Goal: Task Accomplishment & Management: Manage account settings

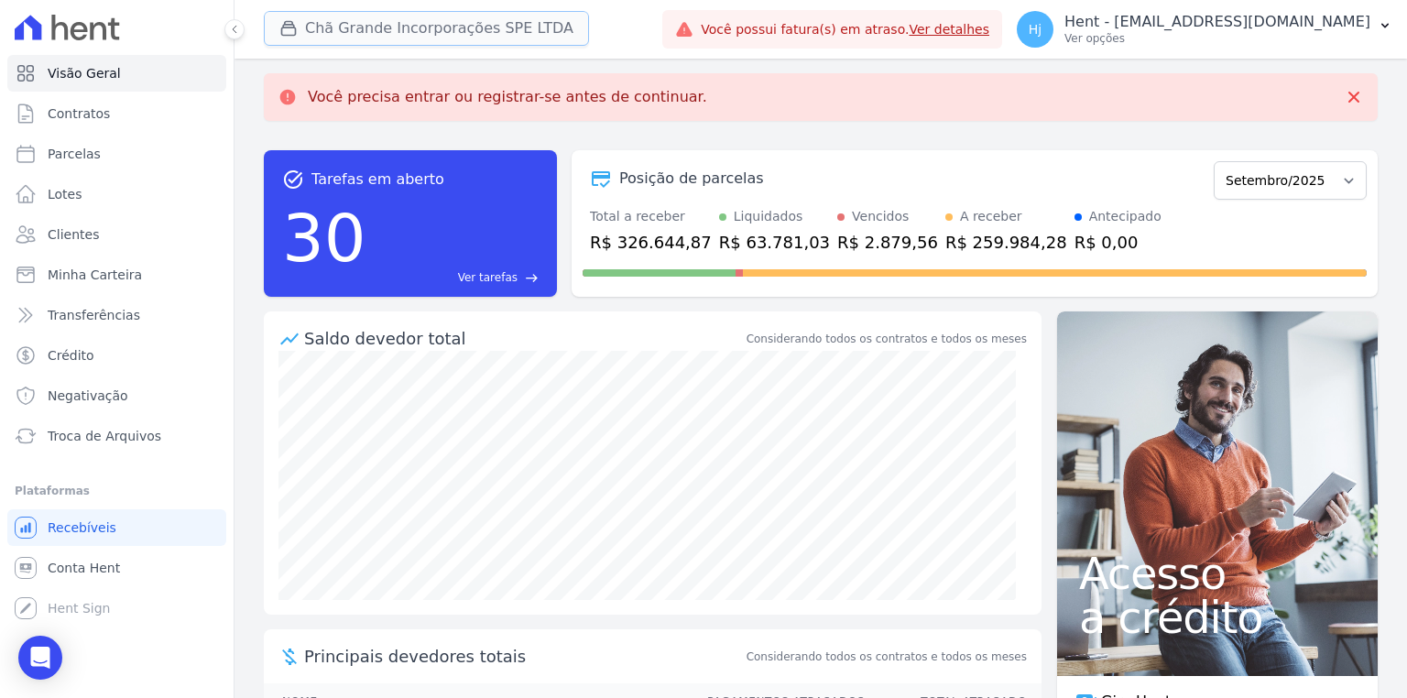
click at [392, 33] on button "Chã Grande Incorporações SPE LTDA" at bounding box center [426, 28] width 325 height 35
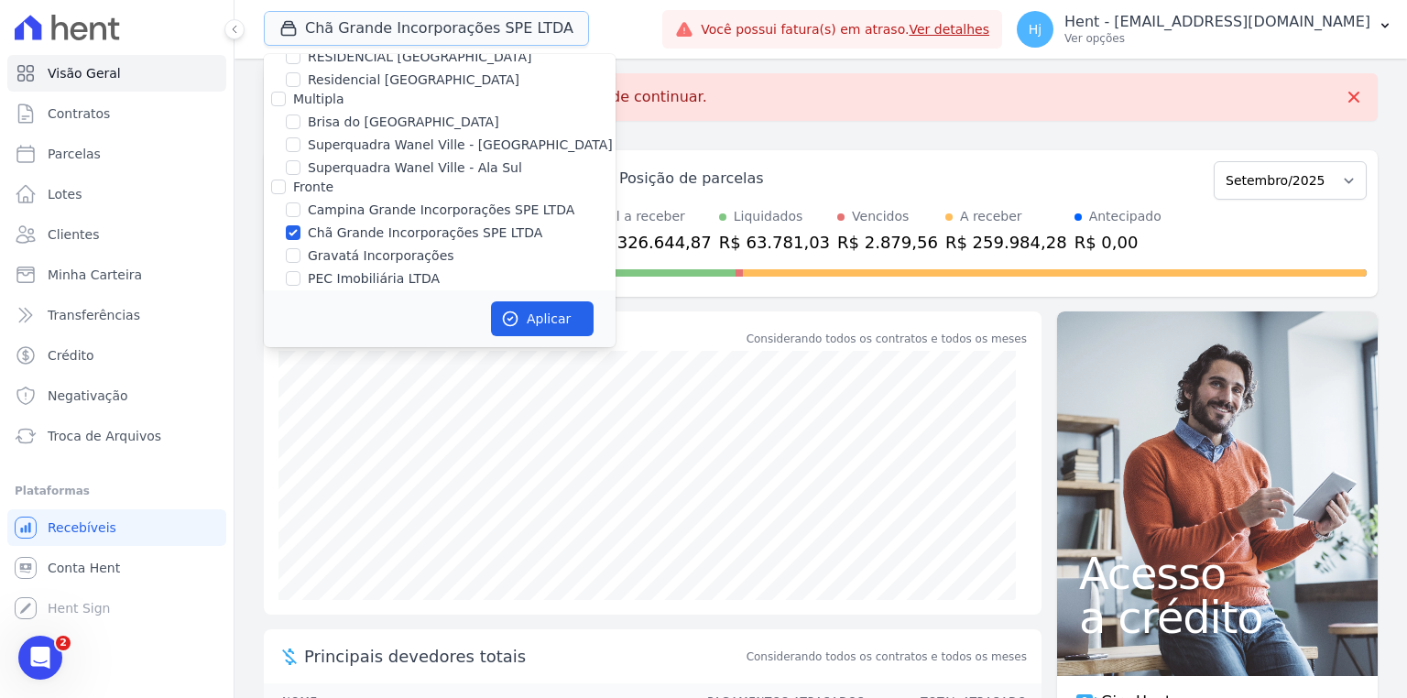
scroll to position [3918, 0]
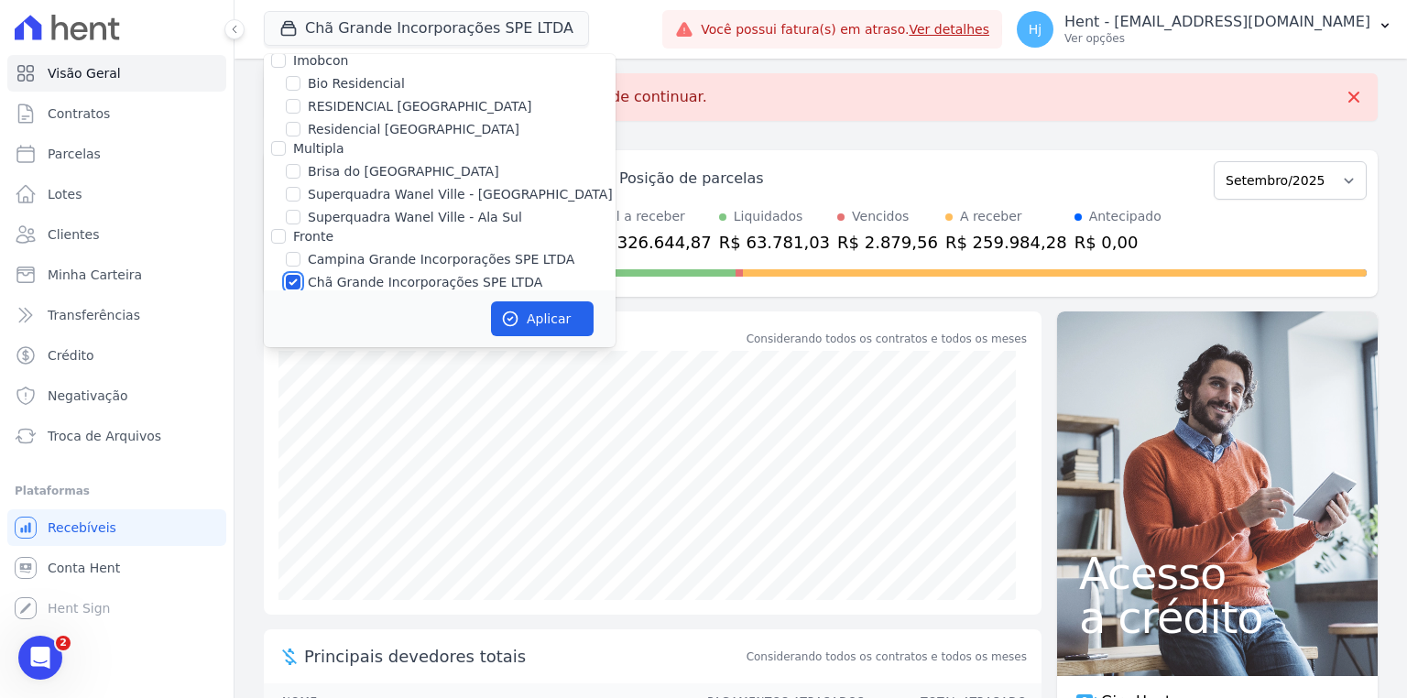
click at [286, 275] on input "Chã Grande Incorporações SPE LTDA" at bounding box center [293, 282] width 15 height 15
checkbox input "false"
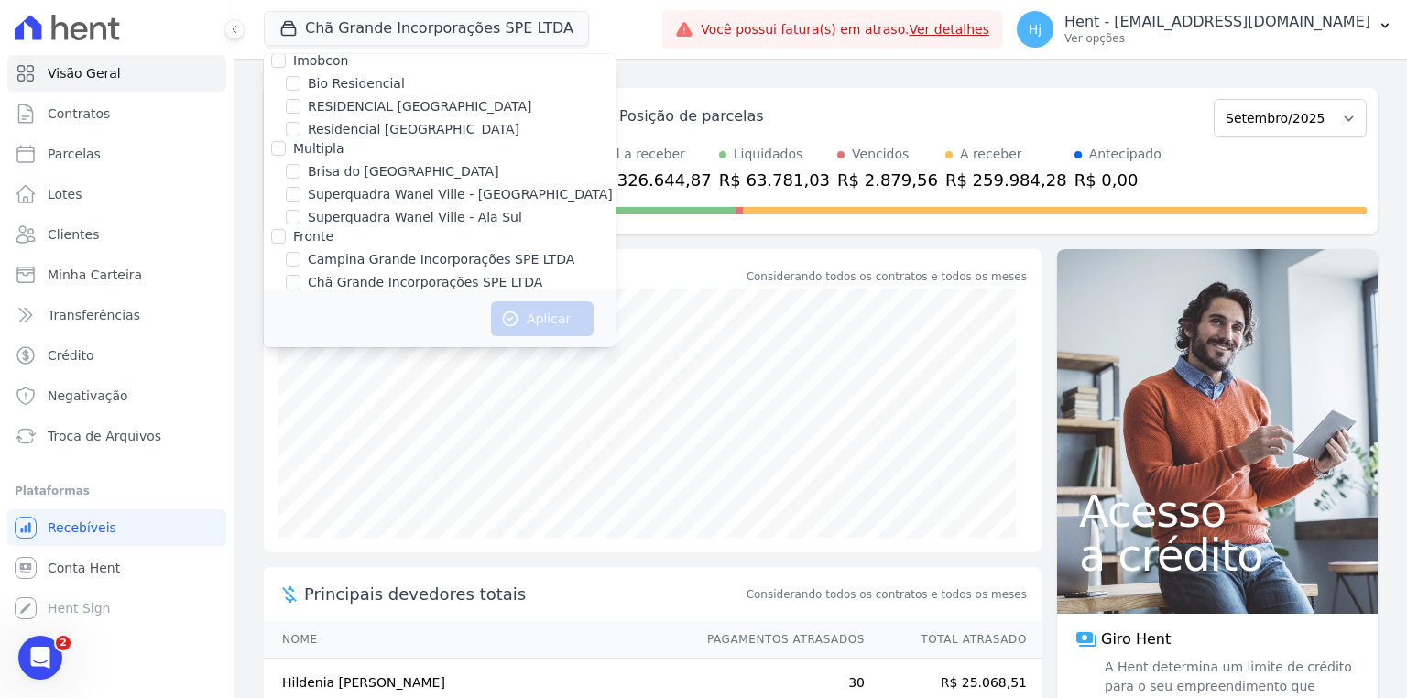
scroll to position [11349, 0]
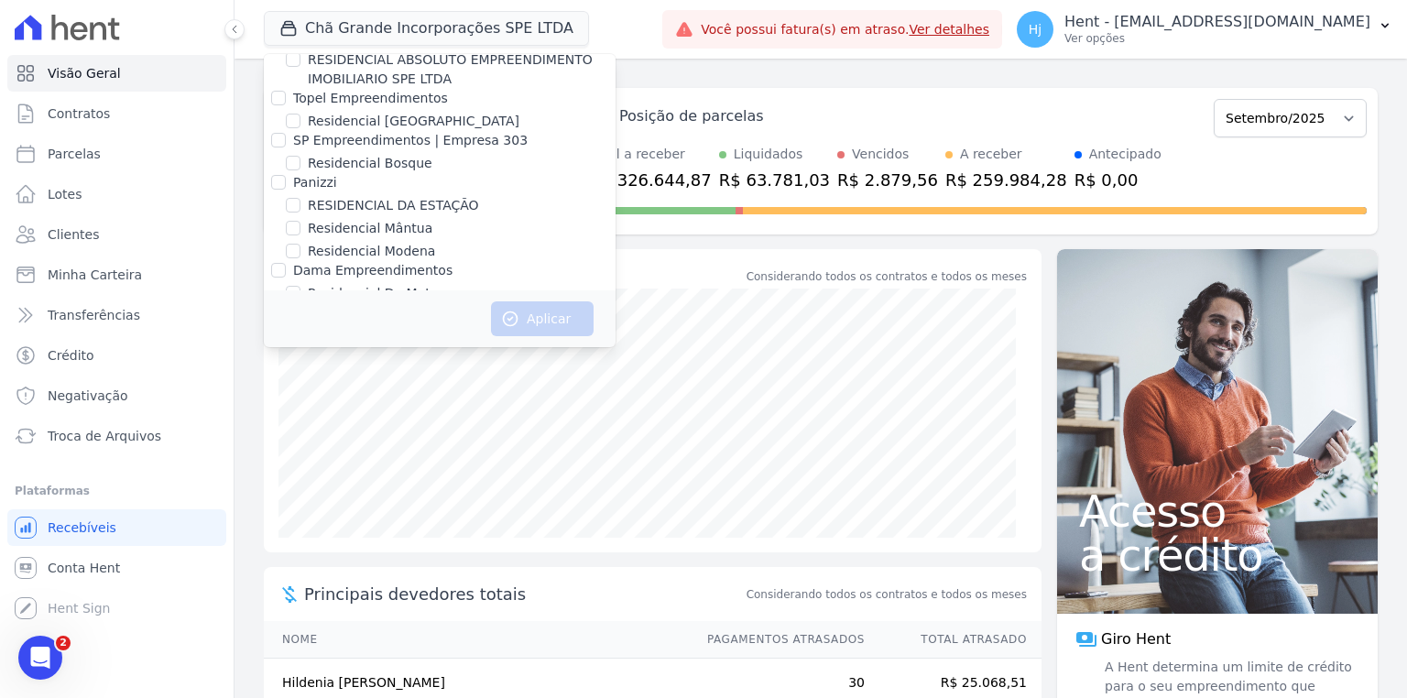
click at [355, 453] on label "RESIDENCIAL MS [PERSON_NAME]" at bounding box center [417, 462] width 219 height 19
click at [300, 454] on input "RESIDENCIAL MS [PERSON_NAME]" at bounding box center [293, 461] width 15 height 15
checkbox input "true"
click at [528, 322] on button "Aplicar" at bounding box center [542, 318] width 103 height 35
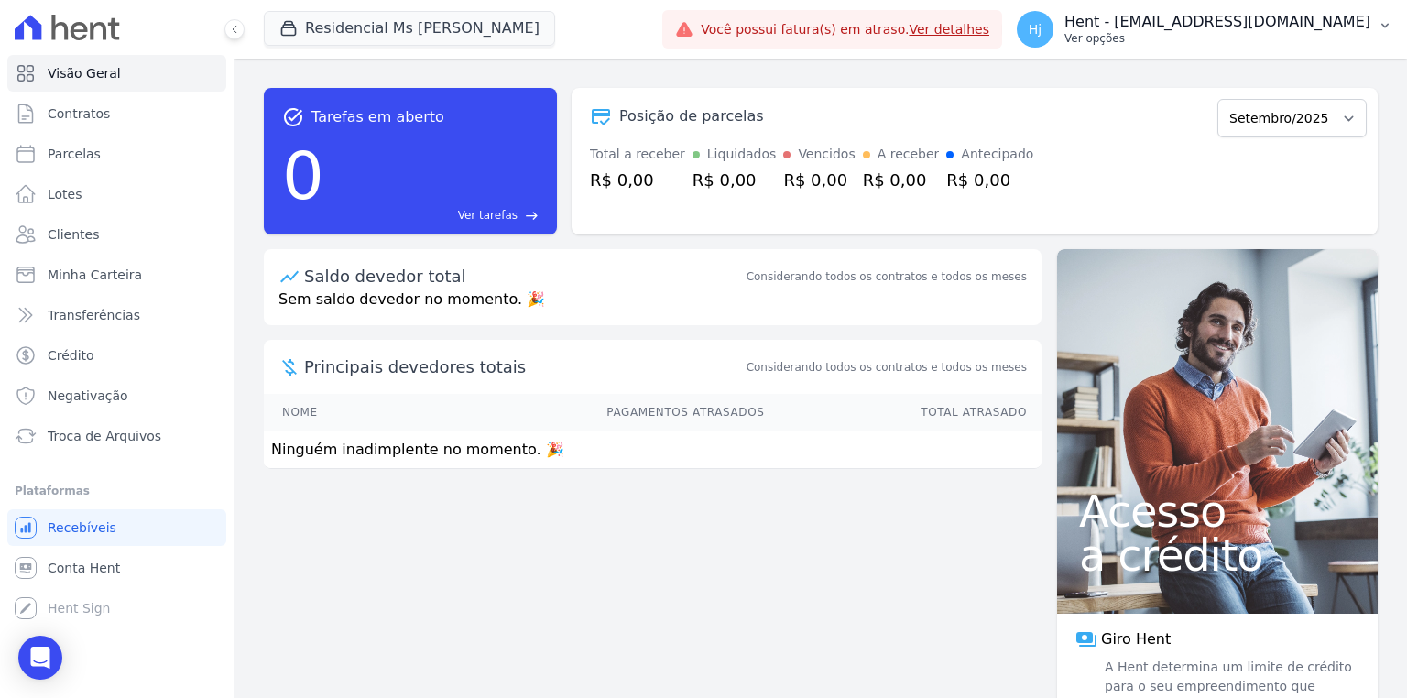
click at [1308, 14] on p "Hent - [EMAIL_ADDRESS][DOMAIN_NAME]" at bounding box center [1217, 22] width 306 height 18
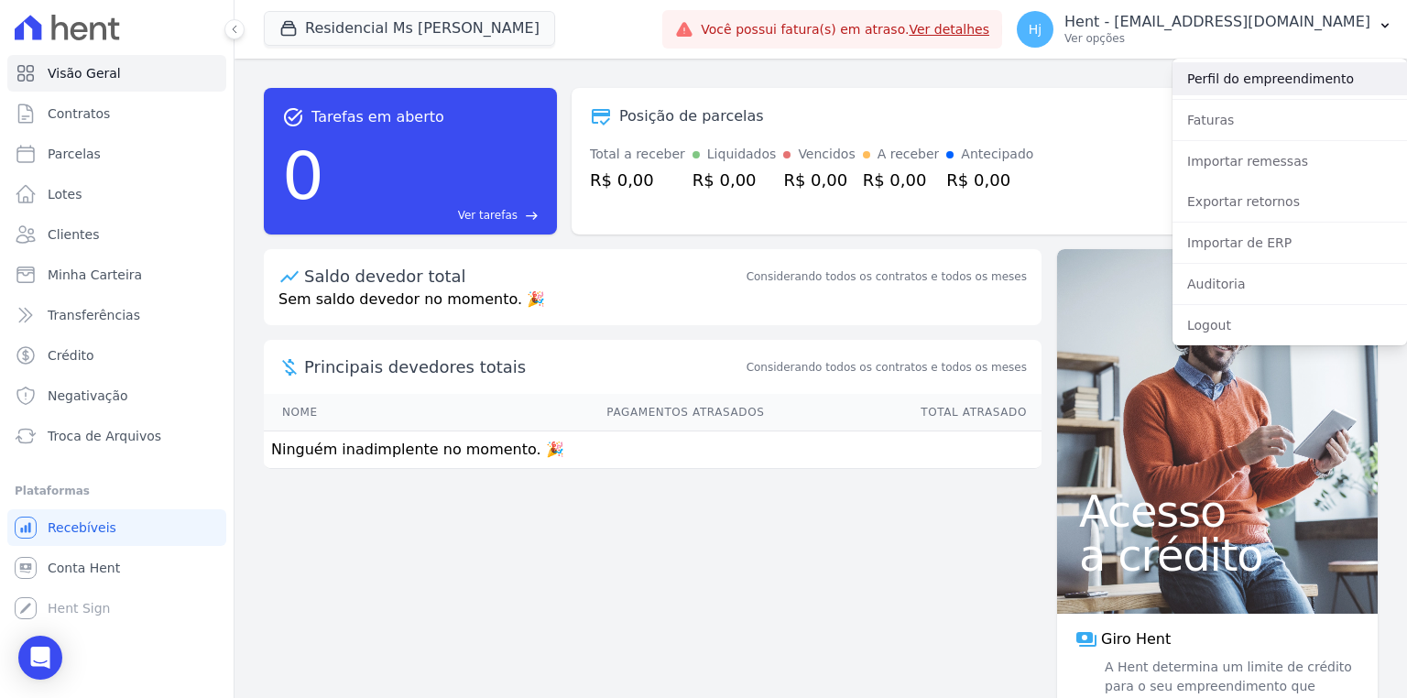
click at [1290, 70] on link "Perfil do empreendimento" at bounding box center [1290, 78] width 235 height 33
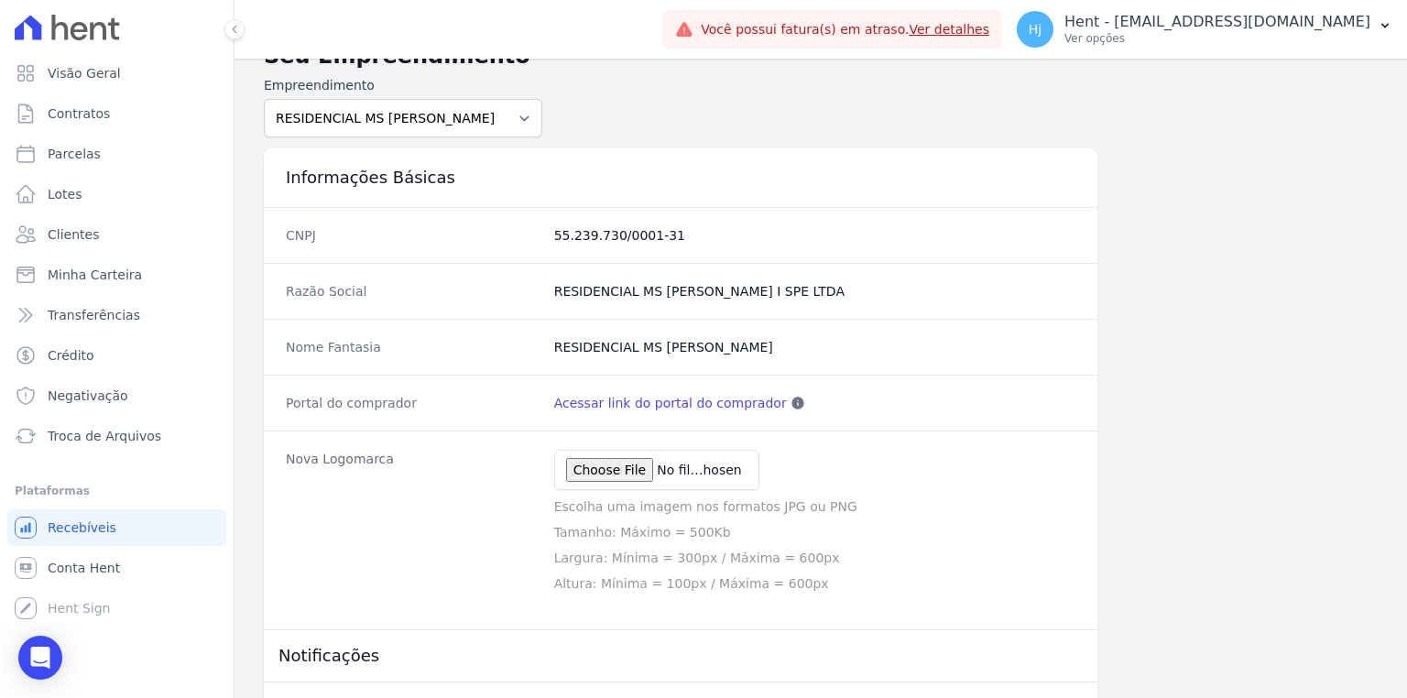
scroll to position [73, 0]
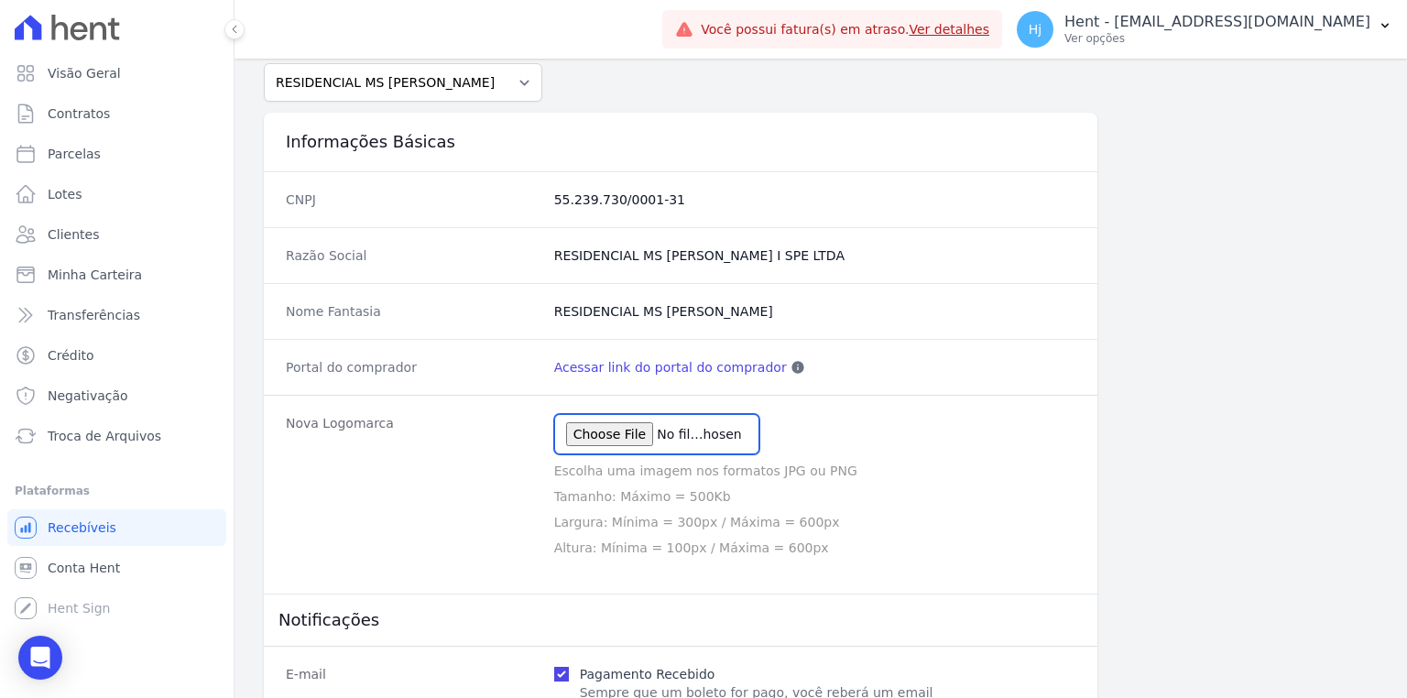
click at [607, 431] on input "file" at bounding box center [656, 434] width 205 height 40
type input "C:\fakepath\logo-padrao-preferencial (1).png"
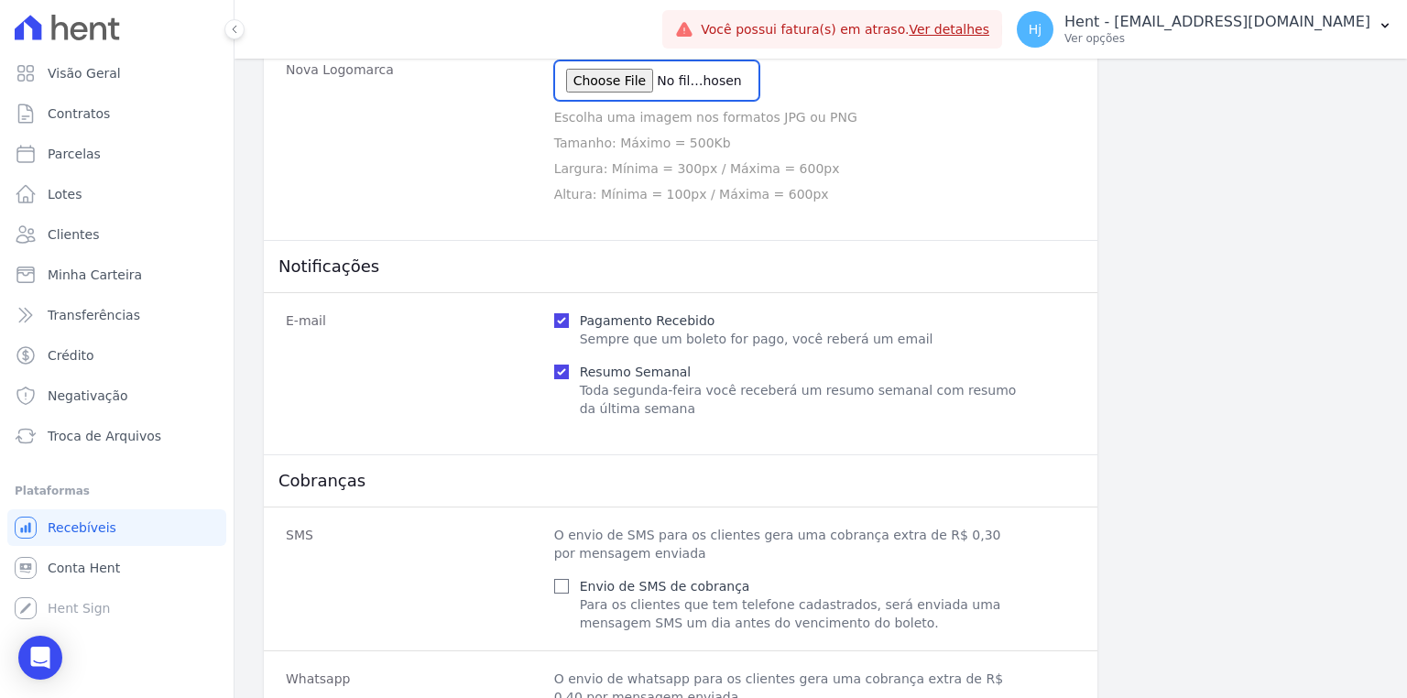
scroll to position [793, 0]
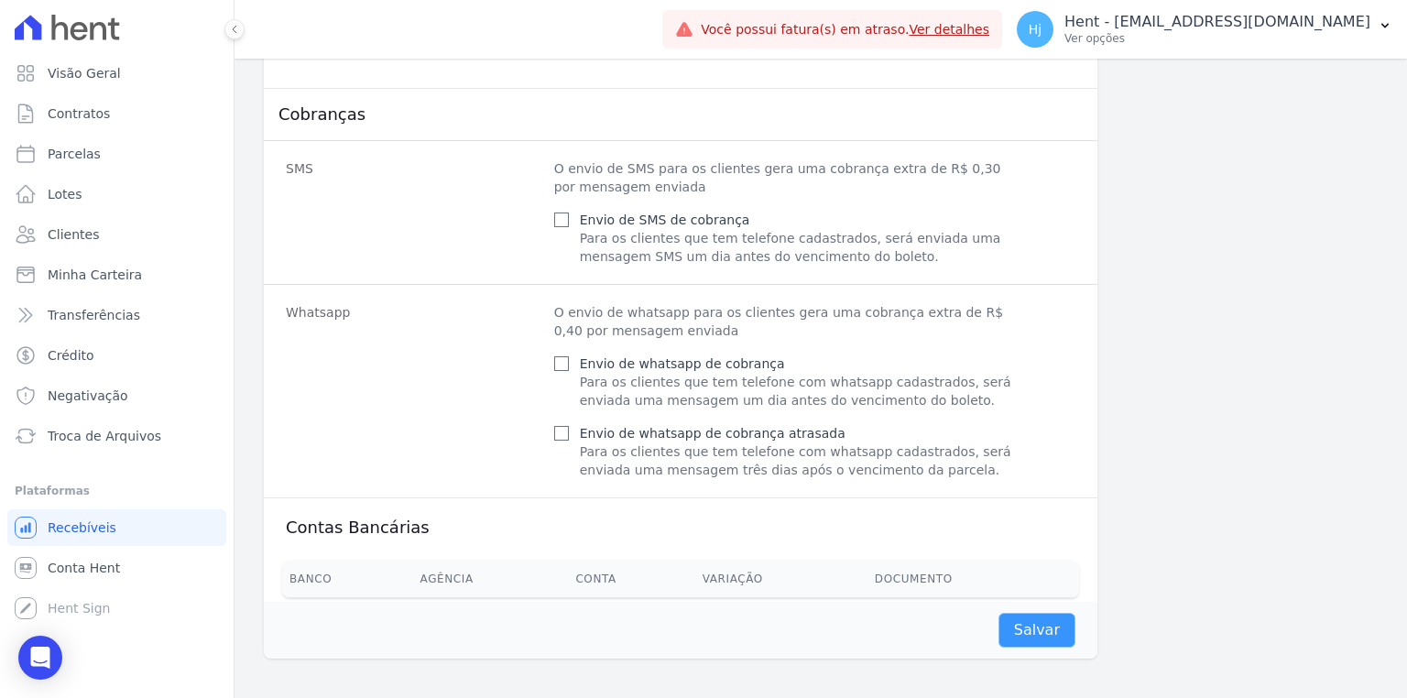
click at [1037, 626] on input "Salvar" at bounding box center [1037, 630] width 77 height 35
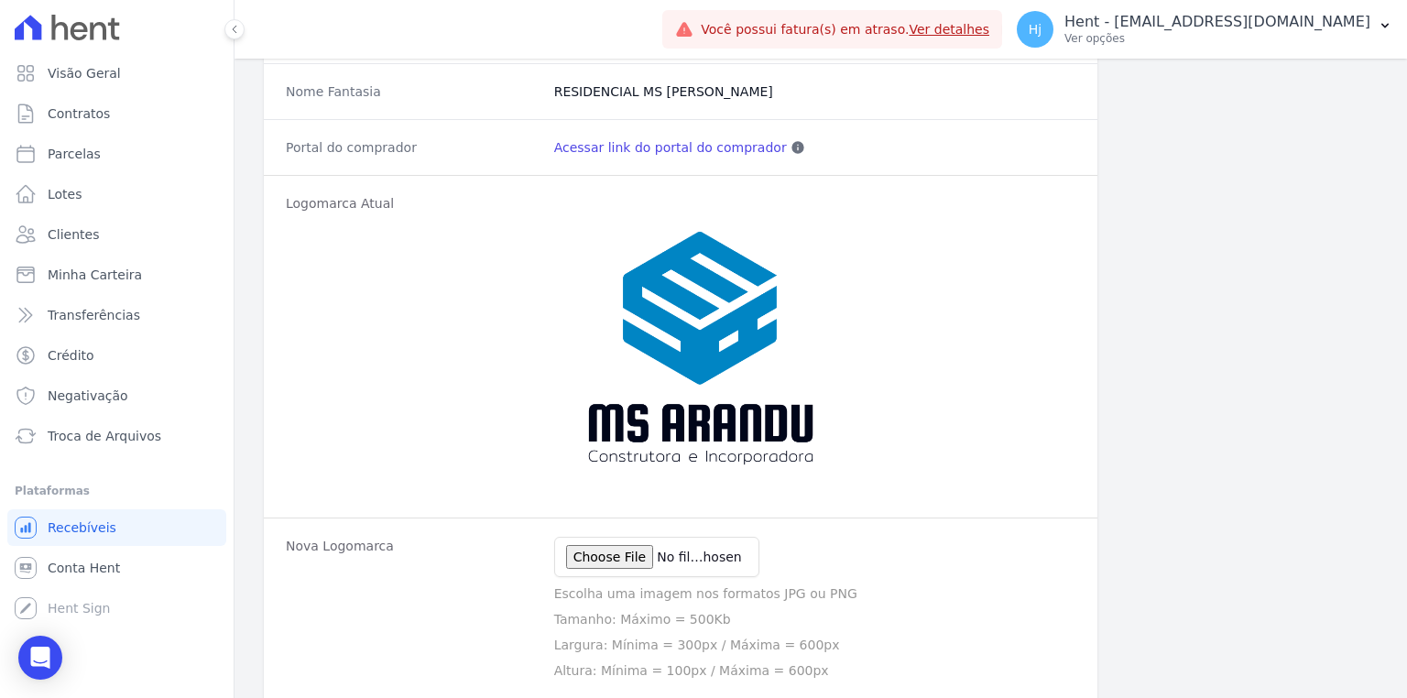
scroll to position [231, 0]
